Goal: Task Accomplishment & Management: Use online tool/utility

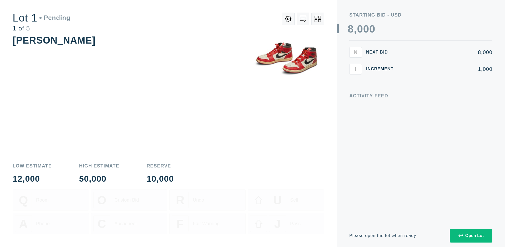
click at [471, 236] on div "Open Lot" at bounding box center [470, 236] width 25 height 5
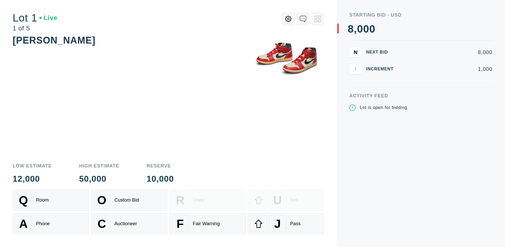
click at [286, 224] on div "J Pass" at bounding box center [285, 224] width 71 height 17
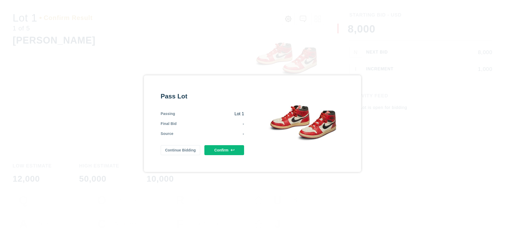
click at [224, 150] on button "Confirm" at bounding box center [224, 150] width 40 height 10
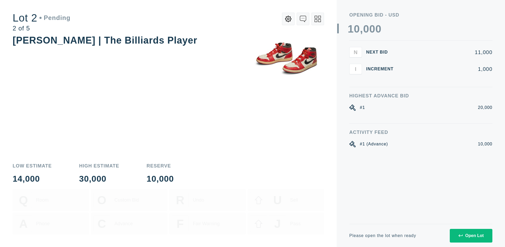
click at [471, 236] on div "Open Lot" at bounding box center [470, 236] width 25 height 5
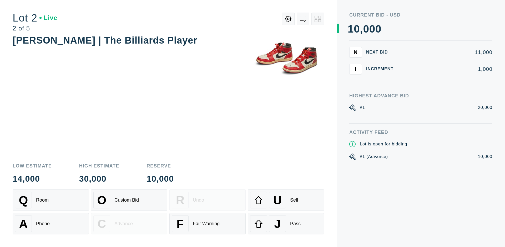
click at [286, 224] on div "J Pass" at bounding box center [285, 224] width 71 height 17
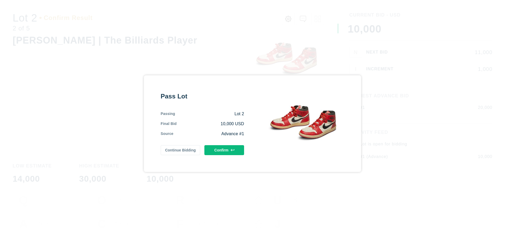
click at [224, 150] on button "Confirm" at bounding box center [224, 150] width 40 height 10
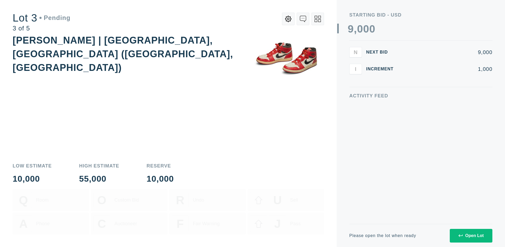
click at [471, 236] on div "Open Lot" at bounding box center [470, 236] width 25 height 5
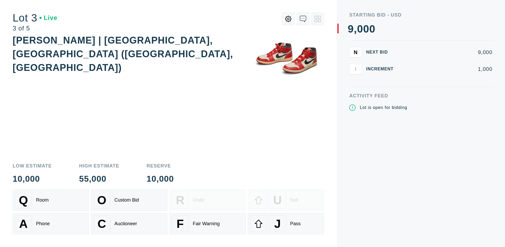
click at [286, 224] on div "J Pass" at bounding box center [285, 224] width 71 height 17
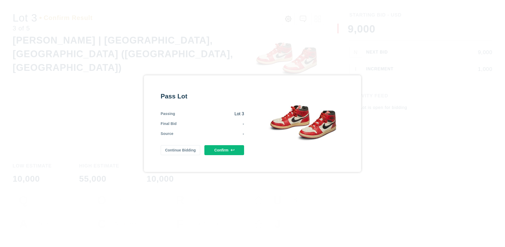
click at [224, 150] on button "Confirm" at bounding box center [224, 150] width 40 height 10
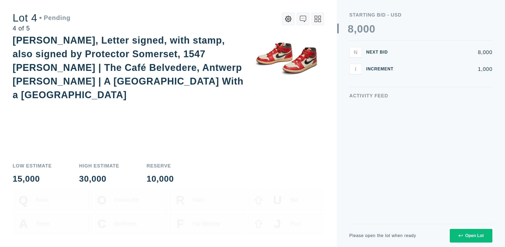
click at [318, 19] on icon at bounding box center [317, 19] width 6 height 6
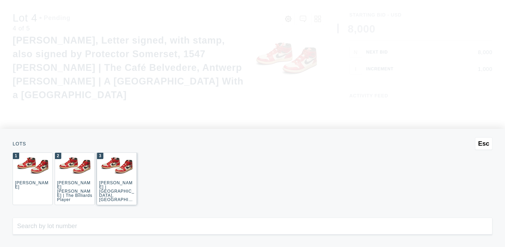
click at [117, 179] on div "3 JOAQUÍN SOROLLA | La Caleta, Málaga (La Caleta Beach, Málaga)" at bounding box center [117, 179] width 40 height 53
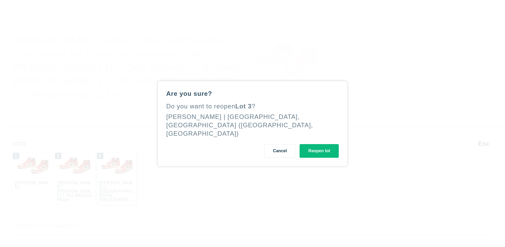
click at [319, 147] on button "Reopen lot" at bounding box center [318, 151] width 39 height 14
